Goal: Transaction & Acquisition: Purchase product/service

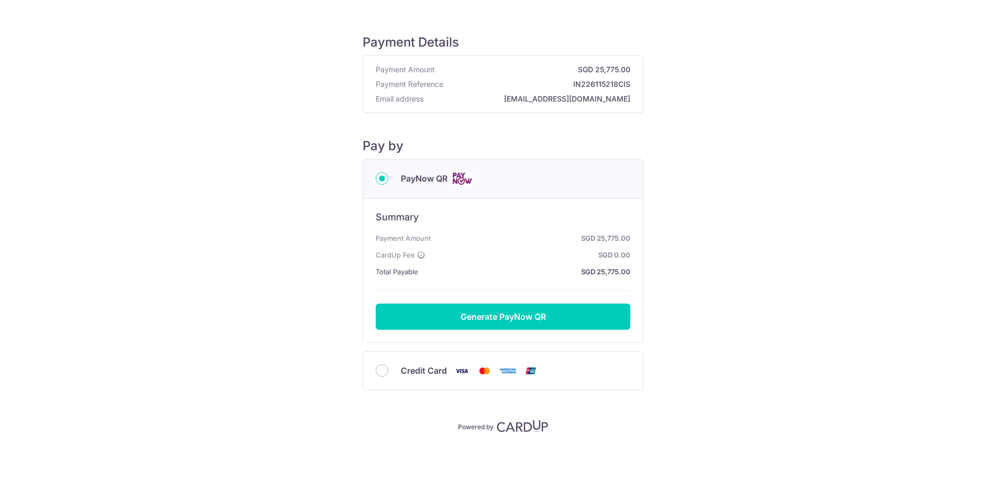
click at [451, 180] on img at bounding box center [461, 178] width 21 height 13
click at [388, 180] on input "PayNow QR" at bounding box center [382, 178] width 13 height 13
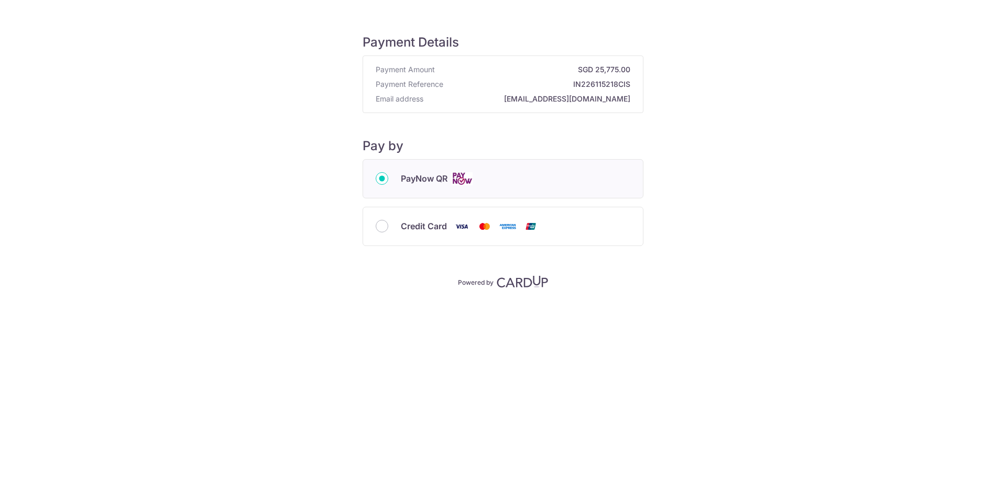
click at [450, 180] on label "PayNow QR" at bounding box center [515, 178] width 229 height 13
click at [388, 180] on input "PayNow QR" at bounding box center [382, 178] width 13 height 13
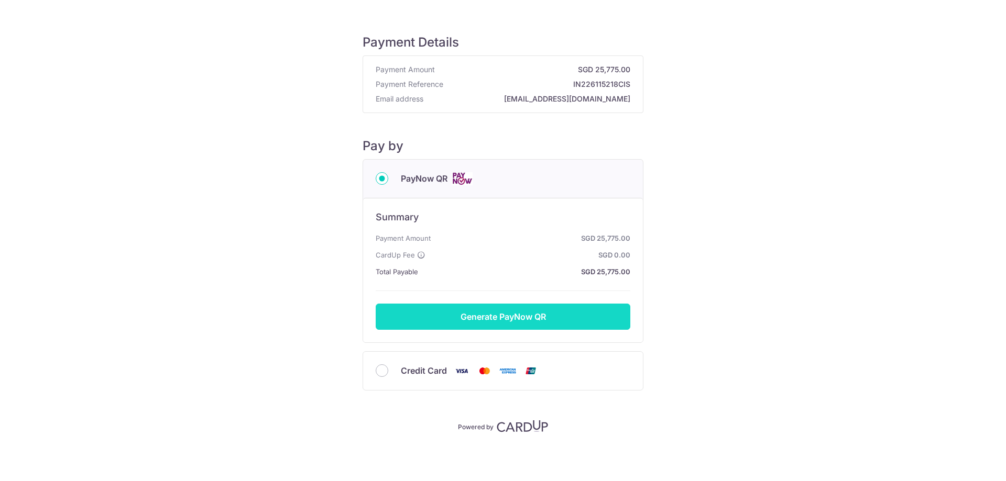
click at [504, 317] on button "Generate PayNow QR" at bounding box center [503, 317] width 255 height 26
